Goal: Information Seeking & Learning: Find specific fact

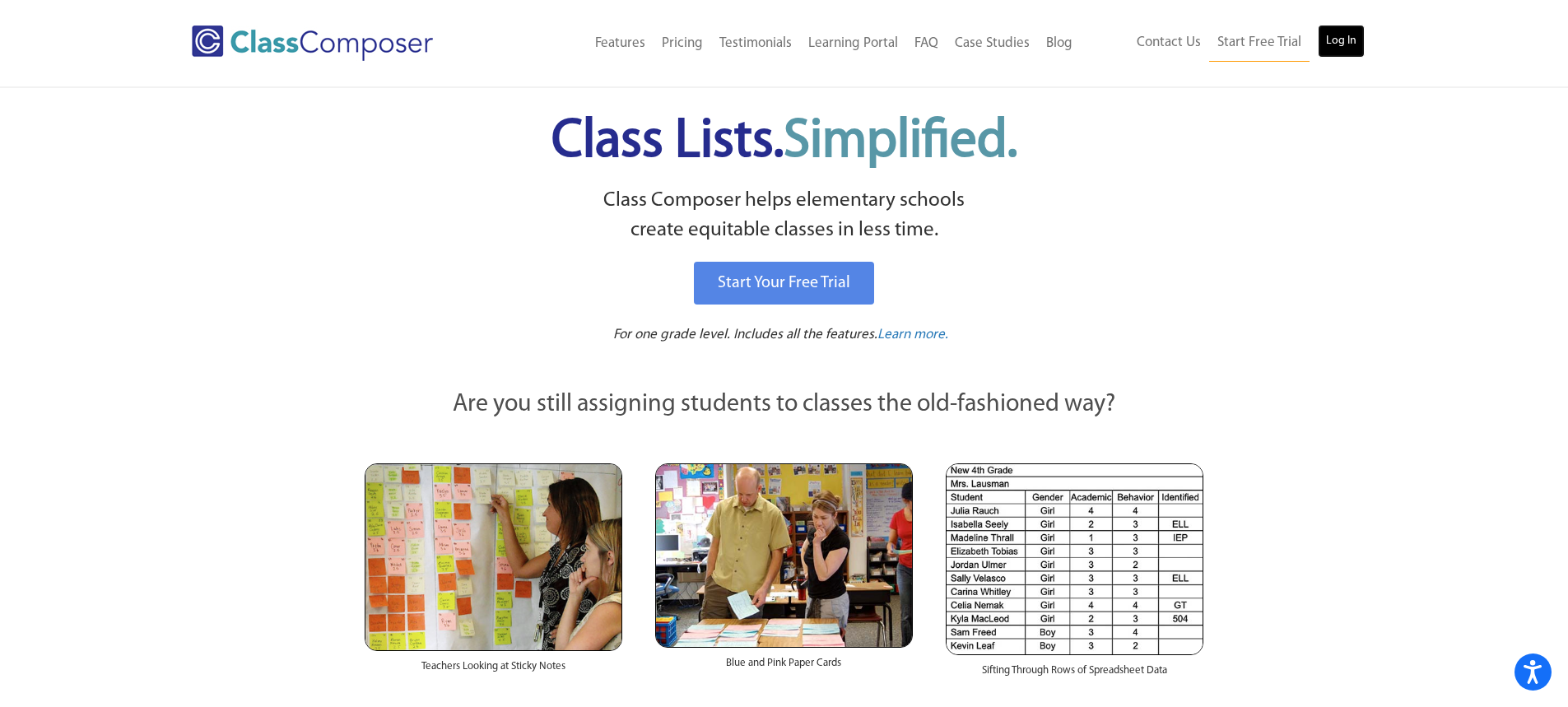
click at [1334, 39] on link "Log In" at bounding box center [1341, 41] width 47 height 33
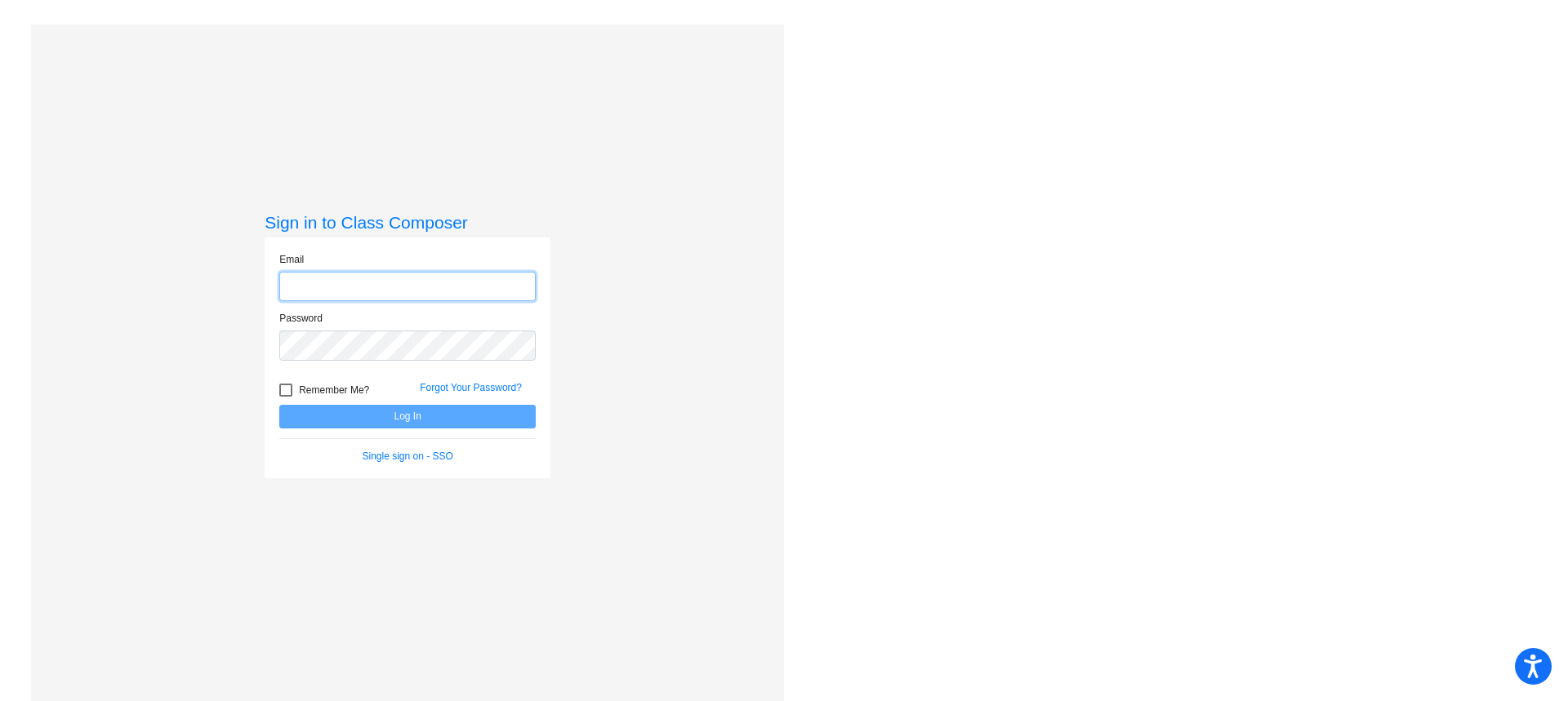
type input "[EMAIL_ADDRESS][DOMAIN_NAME]"
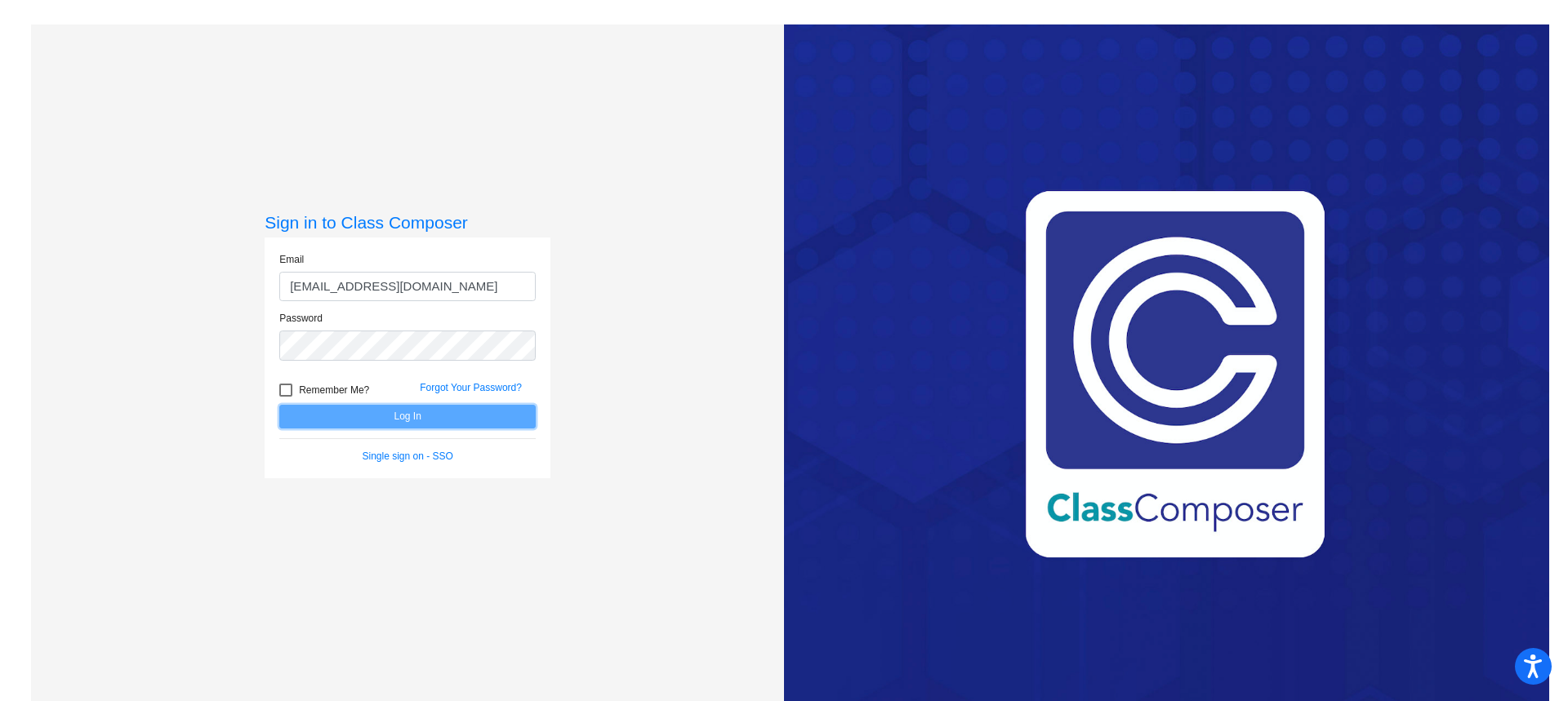
click at [415, 423] on button "Log In" at bounding box center [407, 416] width 256 height 23
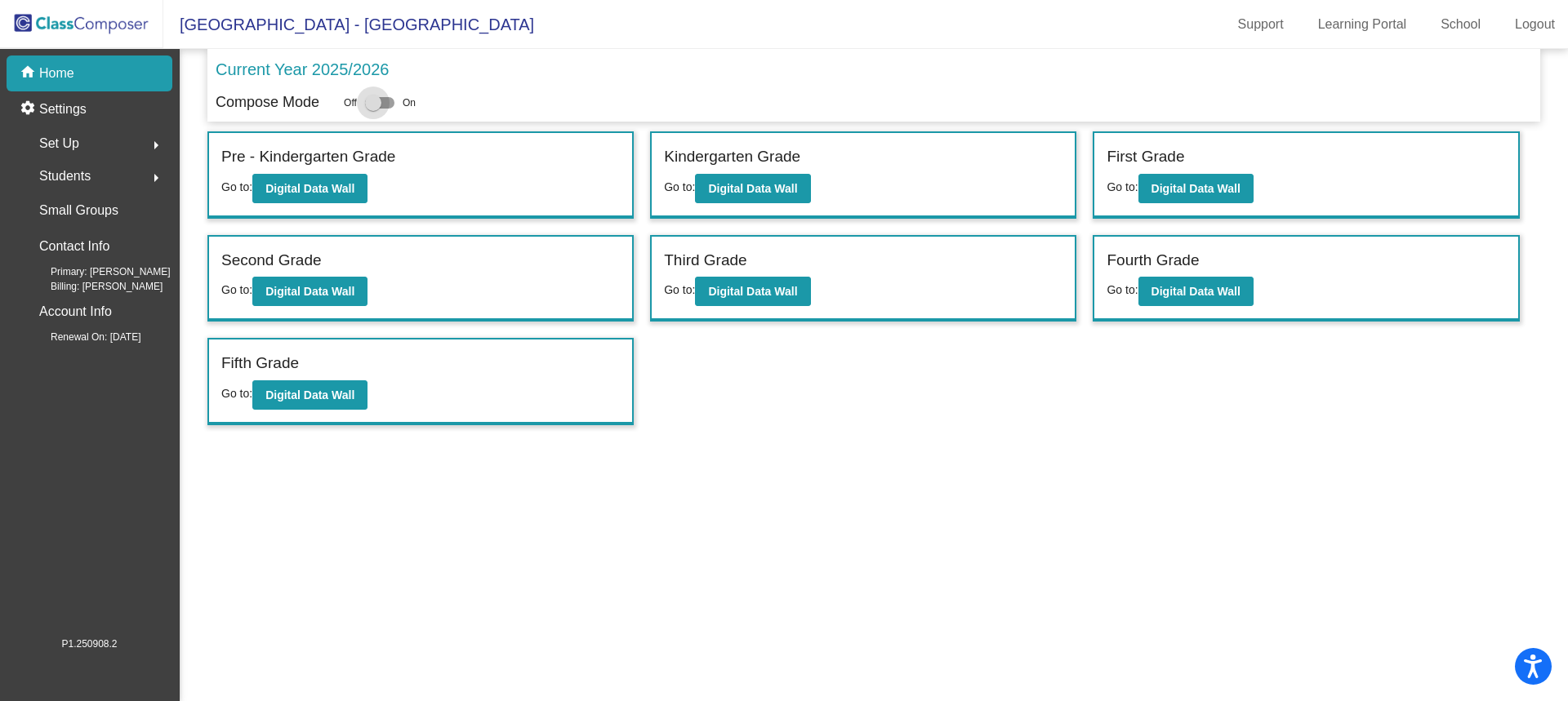
click at [372, 103] on div at bounding box center [373, 103] width 16 height 16
click at [373, 109] on input "checkbox" at bounding box center [373, 109] width 1 height 1
checkbox input "true"
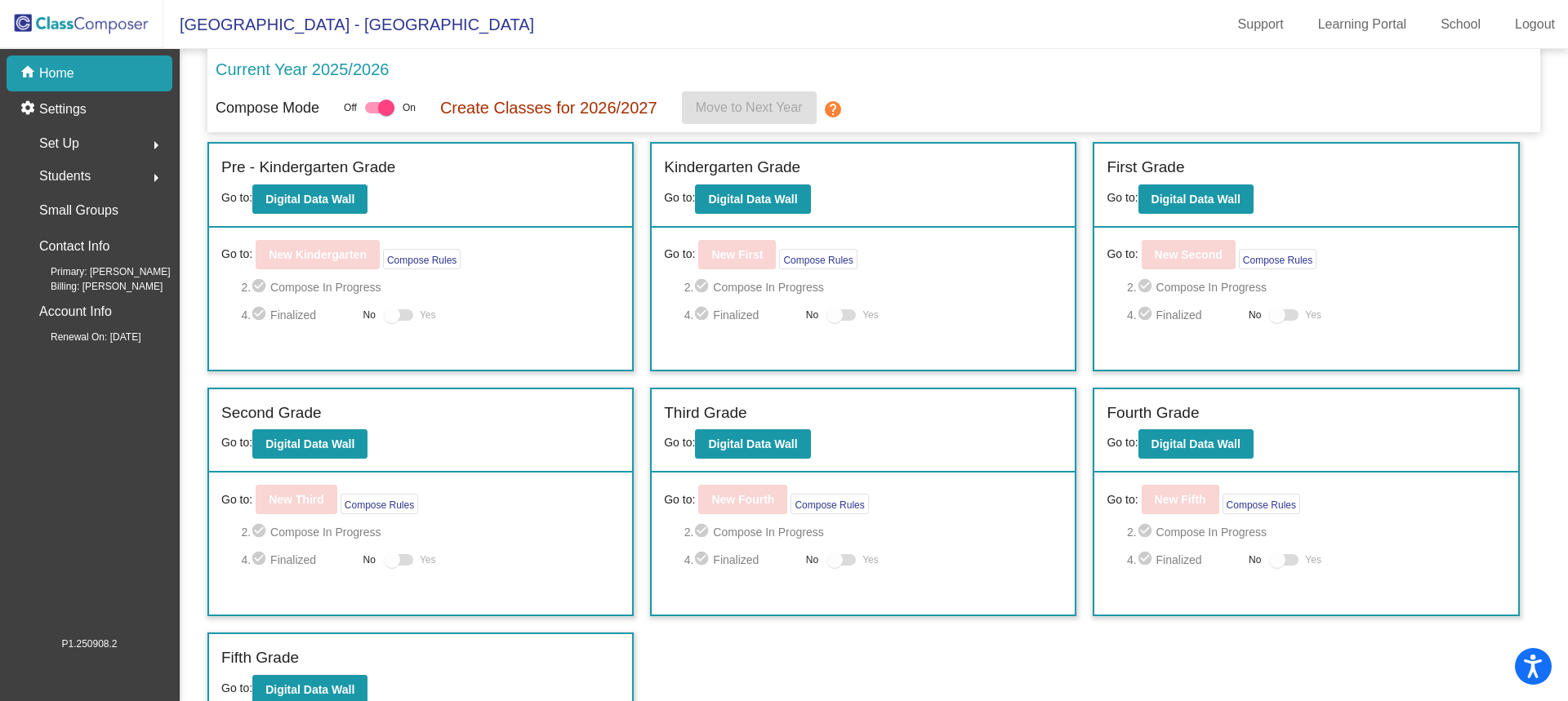
scroll to position [19, 0]
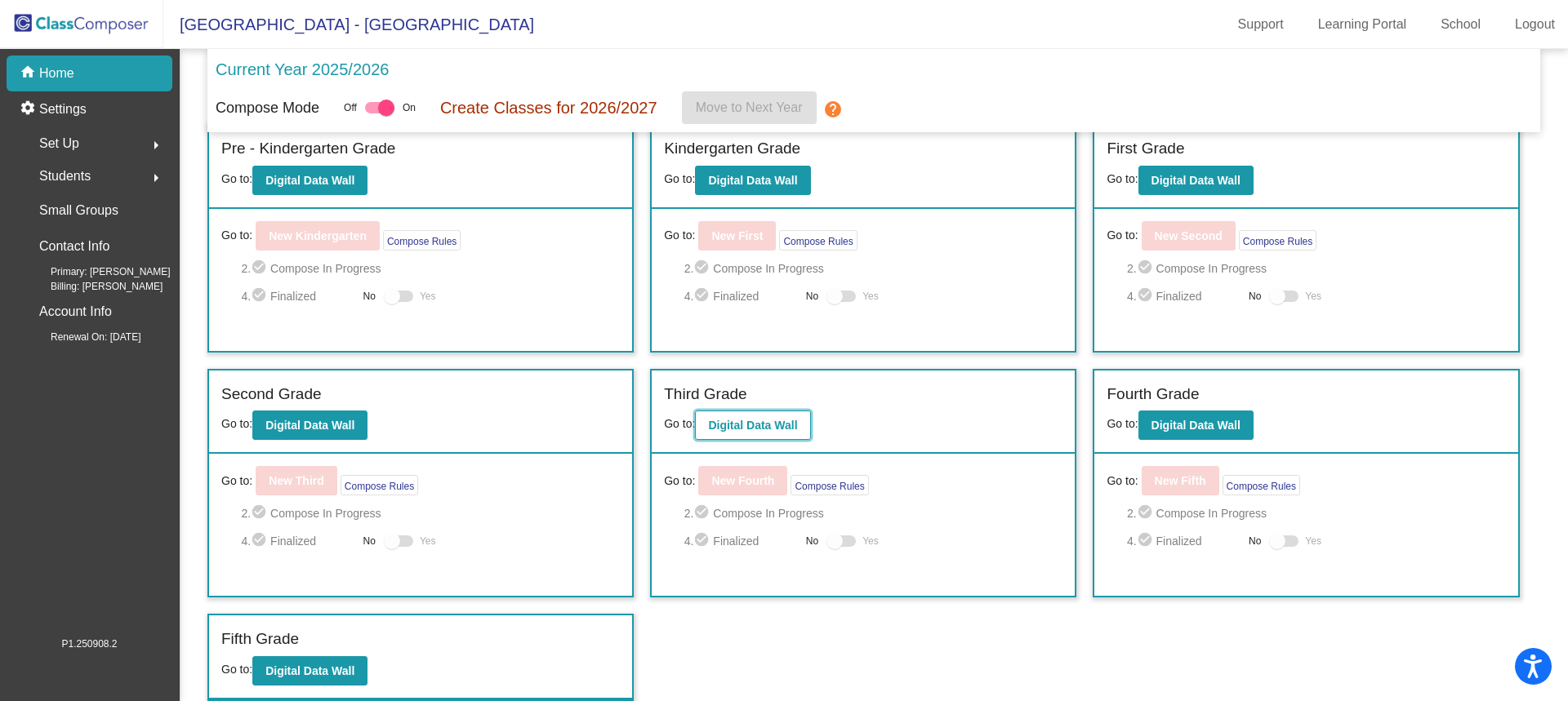
click at [730, 422] on b "Digital Data Wall" at bounding box center [752, 425] width 89 height 13
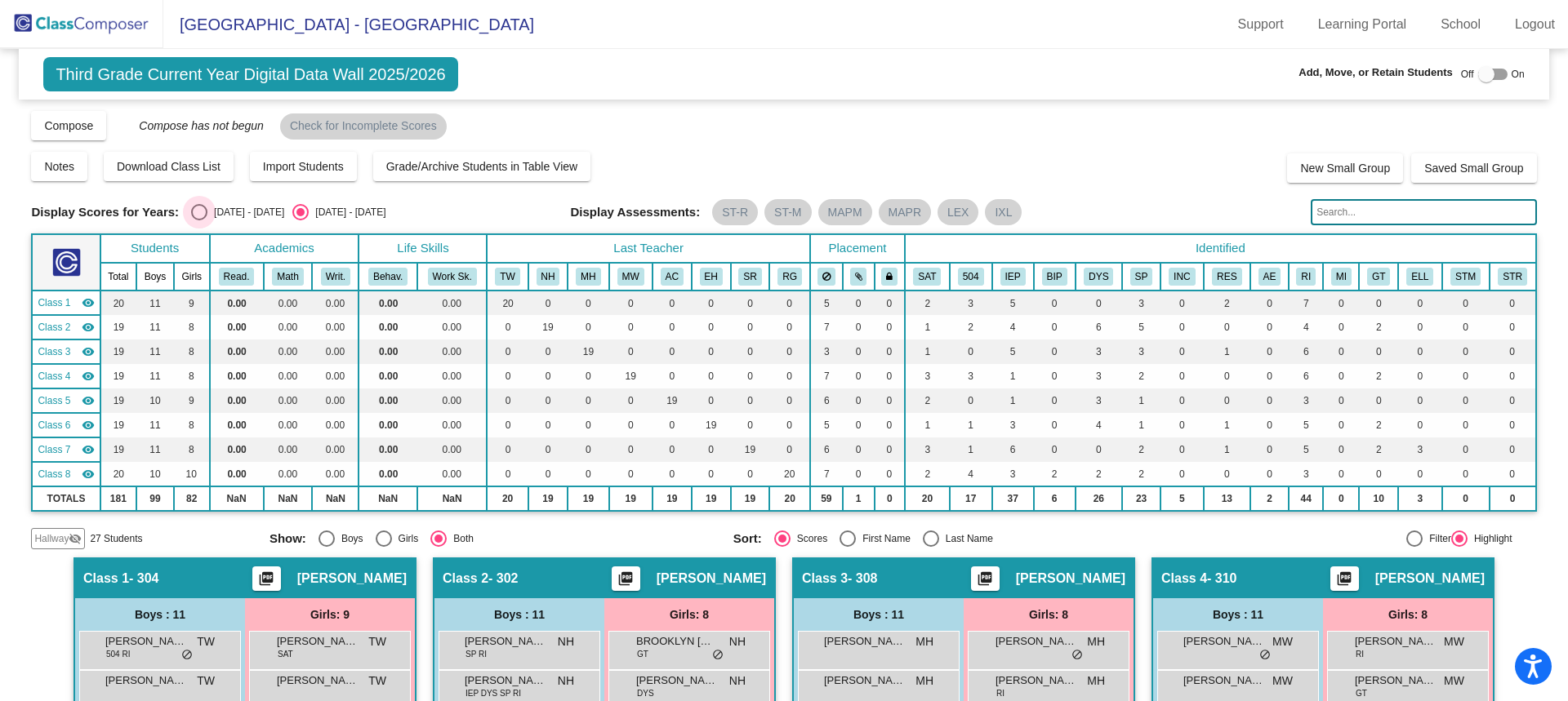
click at [207, 212] on div "2024 - 2025" at bounding box center [245, 212] width 77 height 15
click at [199, 221] on input "2024 - 2025" at bounding box center [198, 221] width 1 height 1
radio input "true"
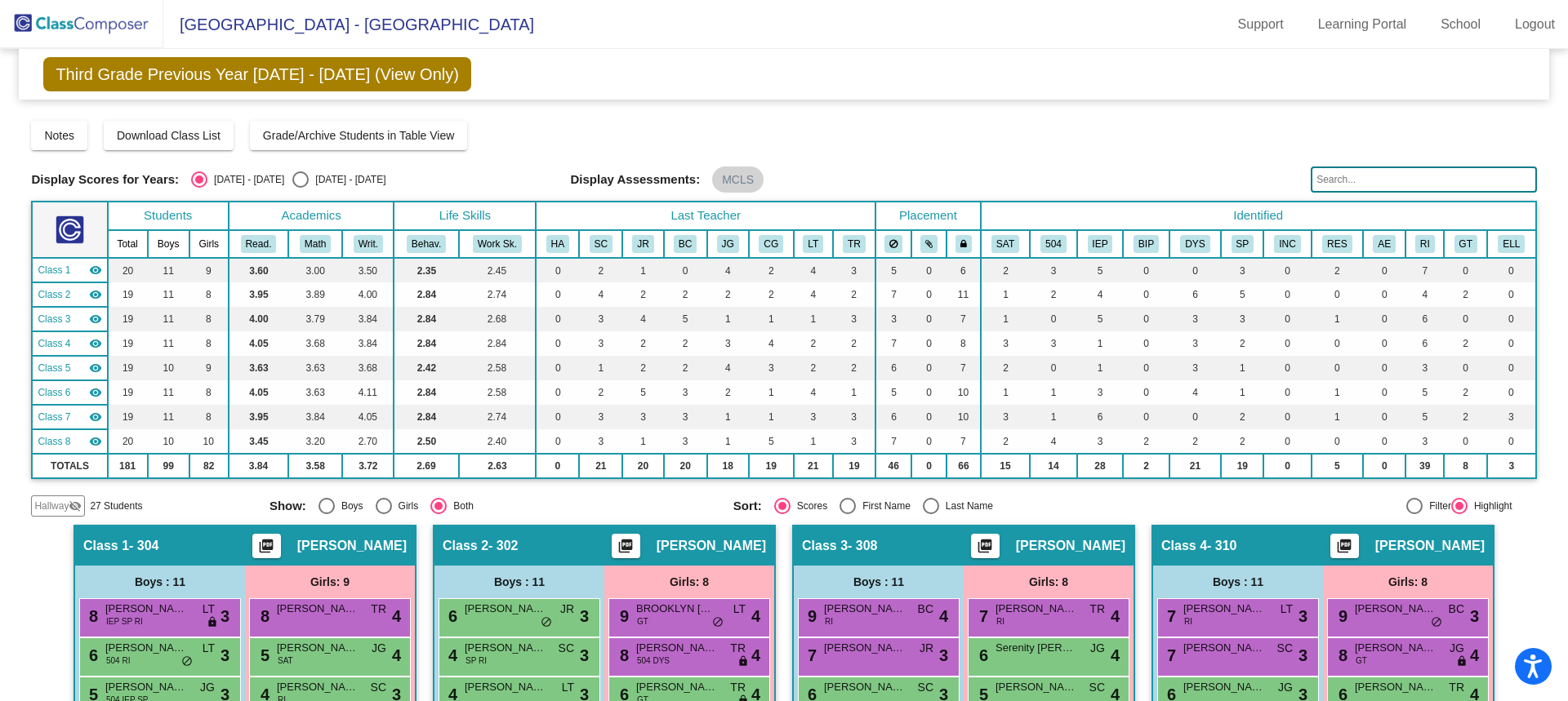
click at [1320, 180] on input "text" at bounding box center [1423, 179] width 225 height 26
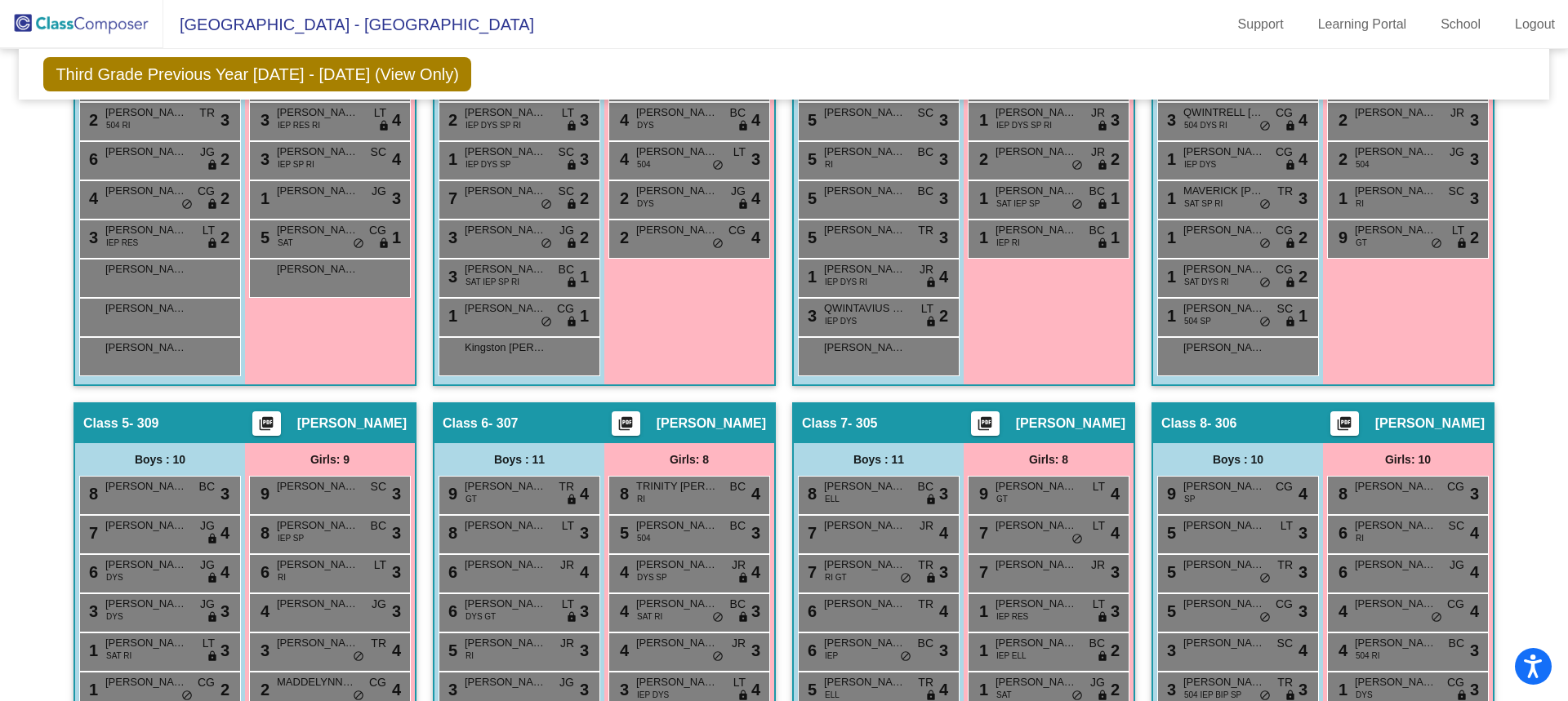
scroll to position [885, 0]
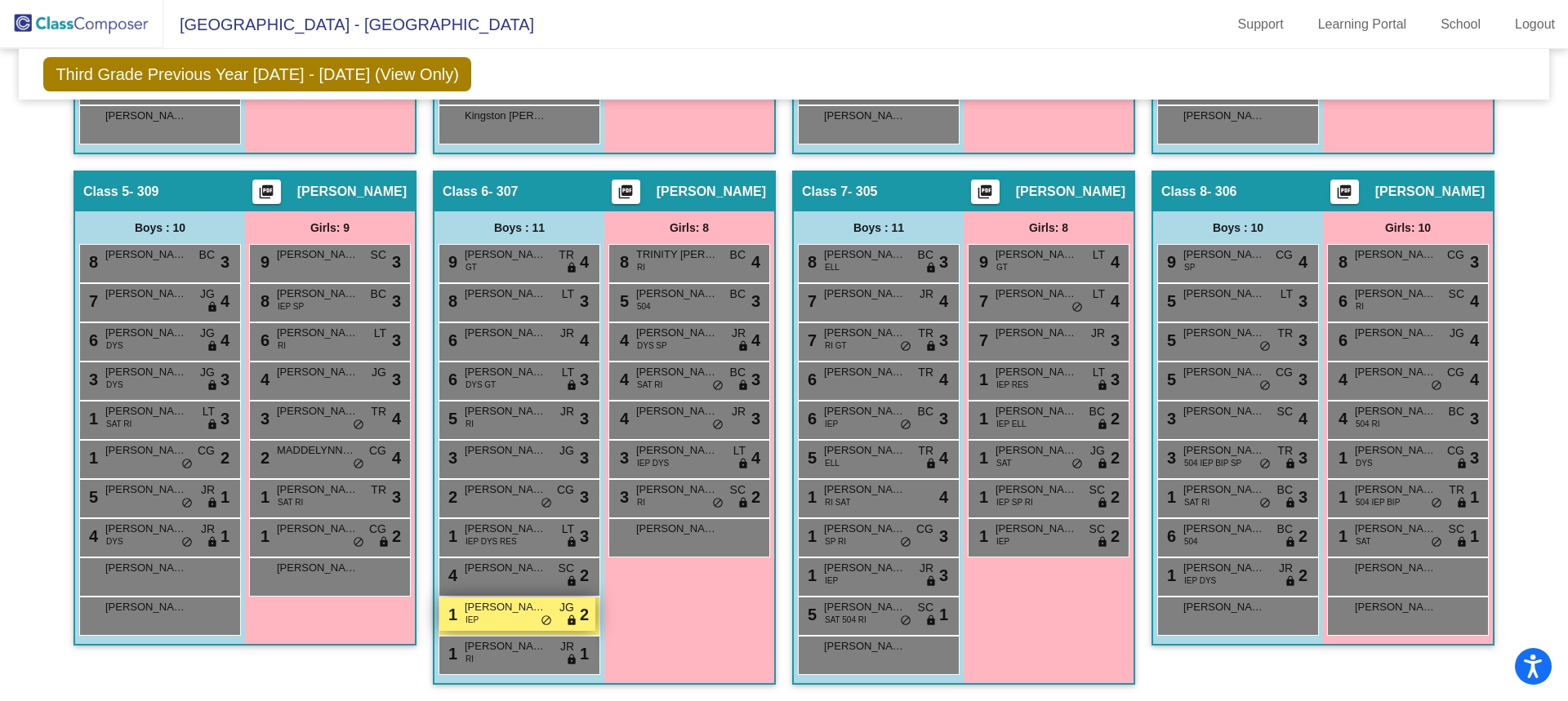
type input "rivas"
click at [517, 608] on span "SANTOS RIVAS" at bounding box center [505, 607] width 82 height 16
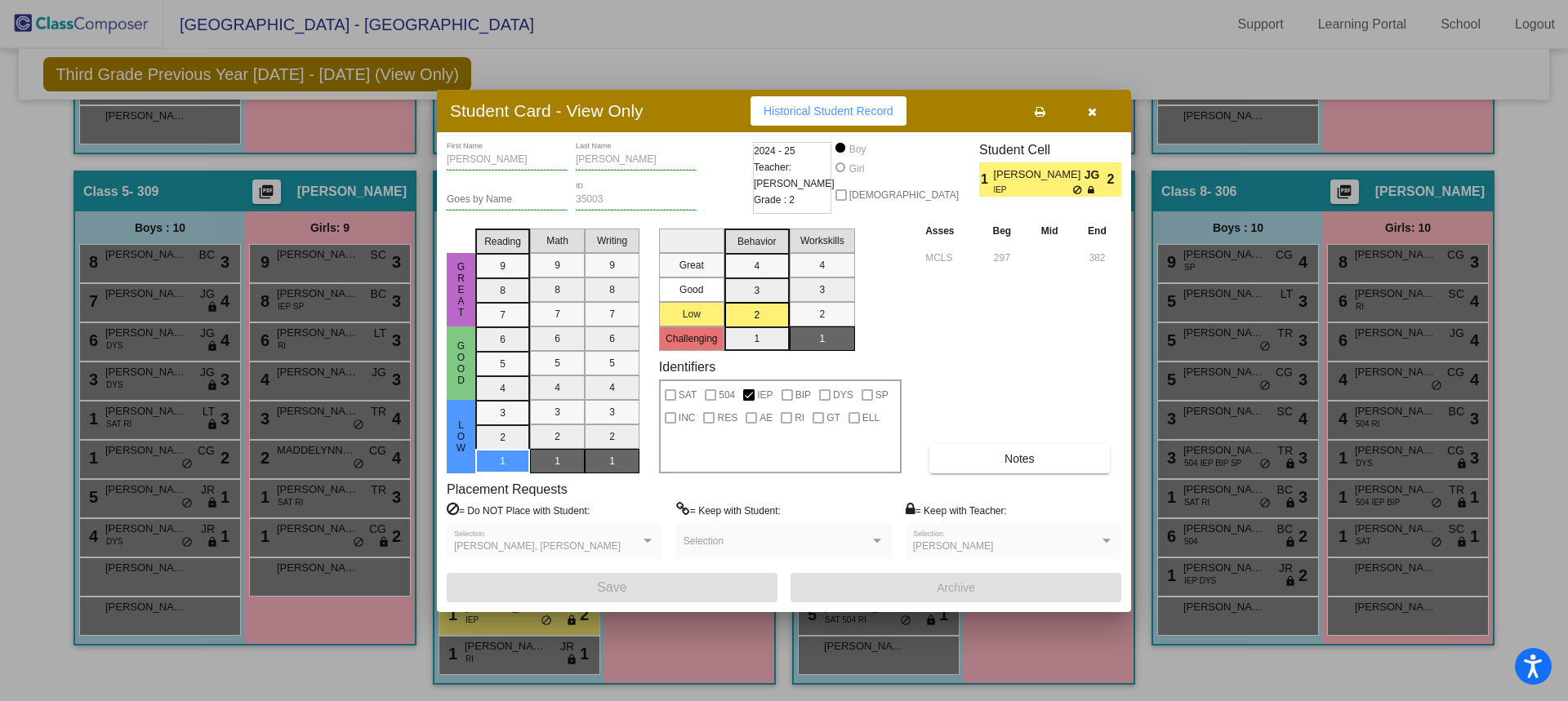
click at [795, 116] on span "Historical Student Record" at bounding box center [828, 110] width 130 height 13
click at [1090, 115] on icon "button" at bounding box center [1092, 111] width 9 height 11
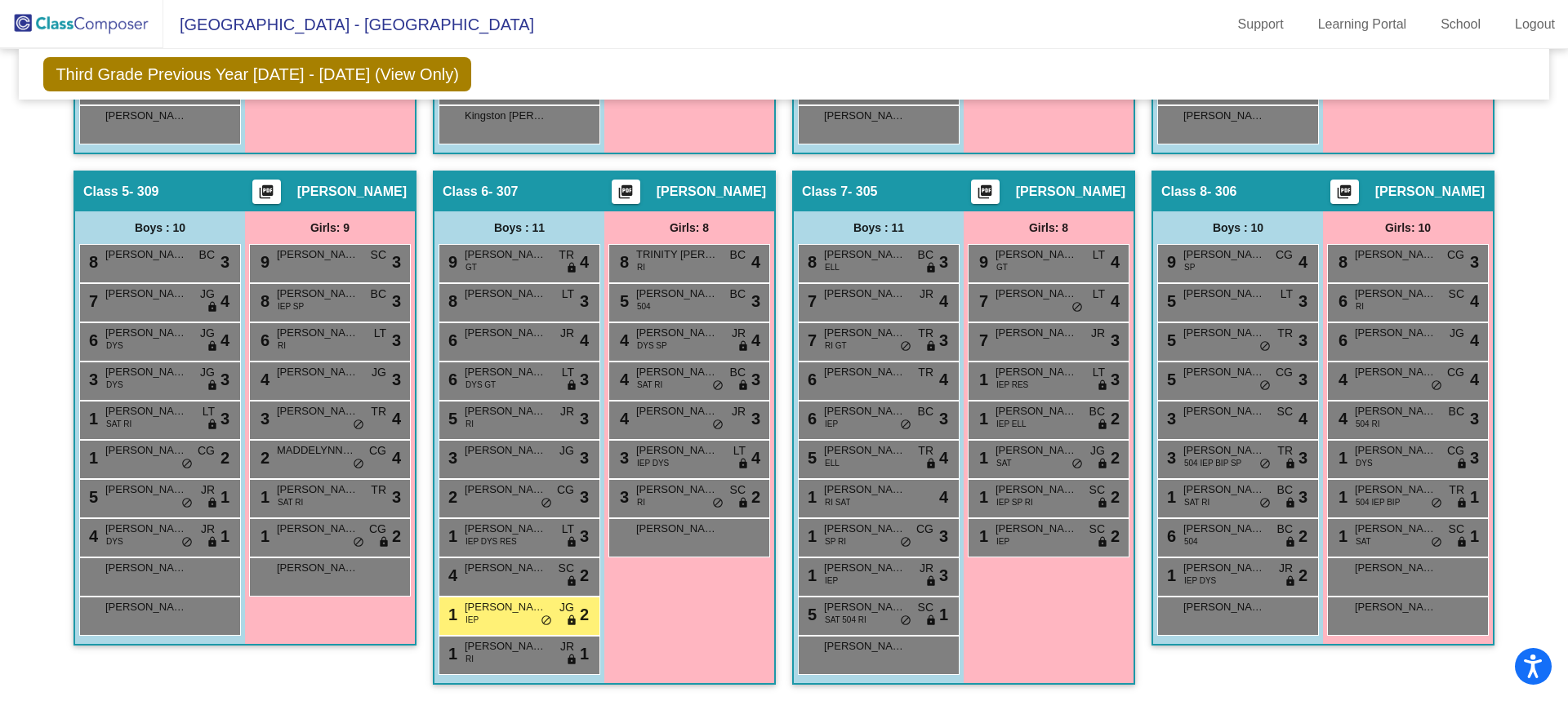
scroll to position [395, 0]
